Goal: Task Accomplishment & Management: Use online tool/utility

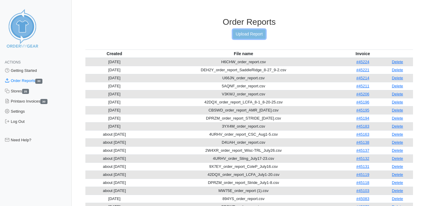
click at [254, 35] on link "Upload Report" at bounding box center [249, 34] width 32 height 9
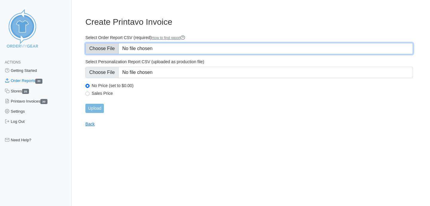
click at [102, 47] on input "Select Order Report CSV (required) How to find report" at bounding box center [249, 48] width 328 height 11
type input "C:\fakepath\WEE4M_order_report_CoyoteRidge08-22thru09-07.csv"
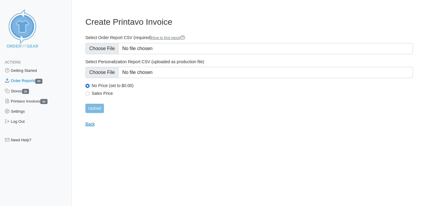
click at [105, 94] on label "Sales Price" at bounding box center [252, 93] width 321 height 5
click at [90, 94] on input "Sales Price" at bounding box center [87, 94] width 4 height 4
radio input "true"
click at [98, 110] on input "Upload" at bounding box center [94, 108] width 19 height 9
